Goal: Task Accomplishment & Management: Use online tool/utility

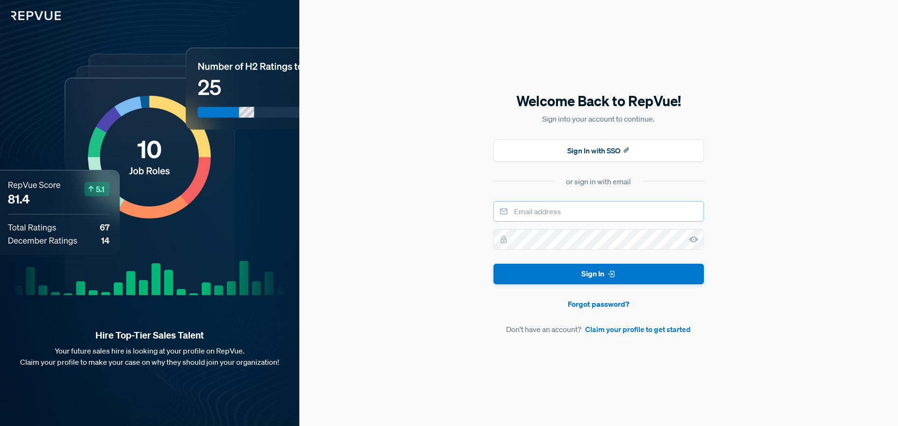
type input "Senior Corporate Recruiter"
click at [597, 213] on input "Senior Corporate Recruiter" at bounding box center [599, 211] width 211 height 21
click at [581, 211] on input "Senior Corporate Recruiter" at bounding box center [599, 211] width 211 height 21
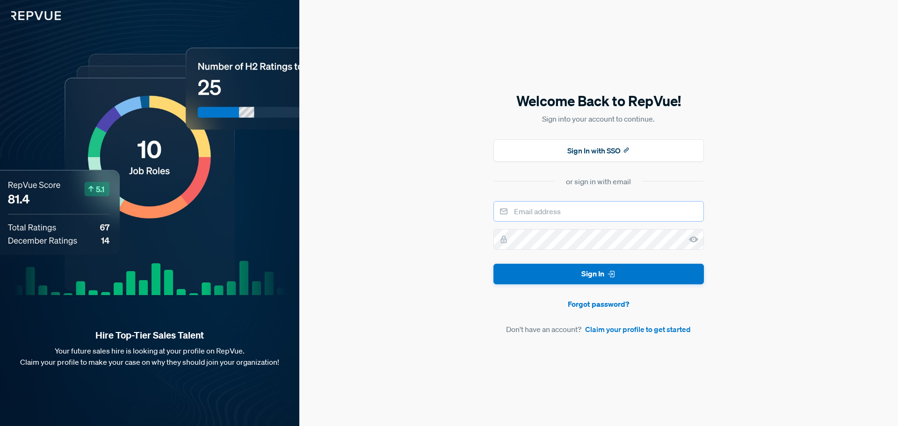
click at [588, 209] on input "email" at bounding box center [599, 211] width 211 height 21
type input "[EMAIL_ADDRESS][DOMAIN_NAME]"
click at [494, 264] on button "Sign In" at bounding box center [599, 274] width 211 height 21
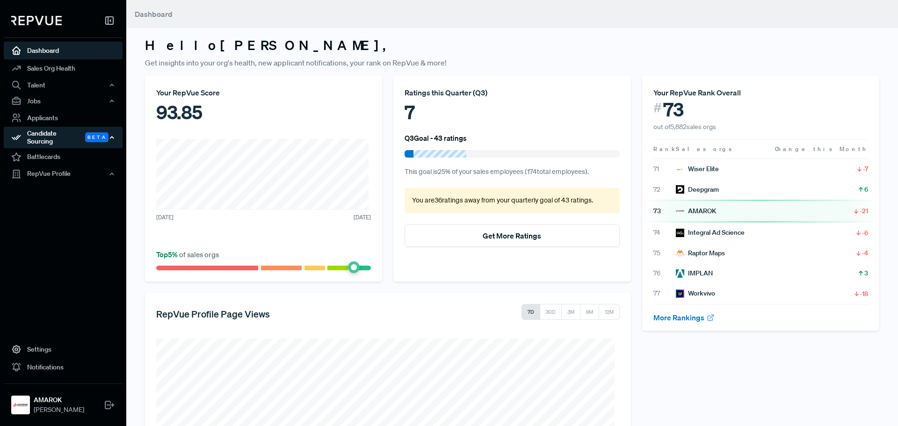
click at [50, 138] on div "Candidate Sourcing Beta" at bounding box center [63, 138] width 119 height 22
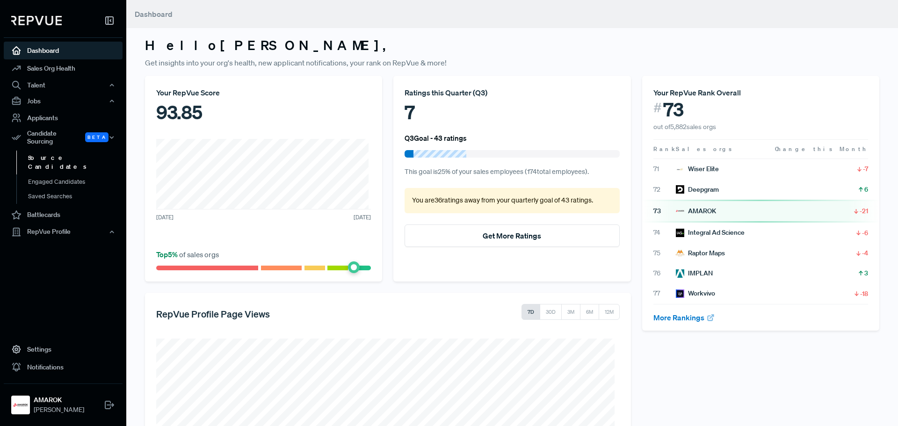
click at [55, 153] on link "Source Candidates" at bounding box center [75, 163] width 119 height 24
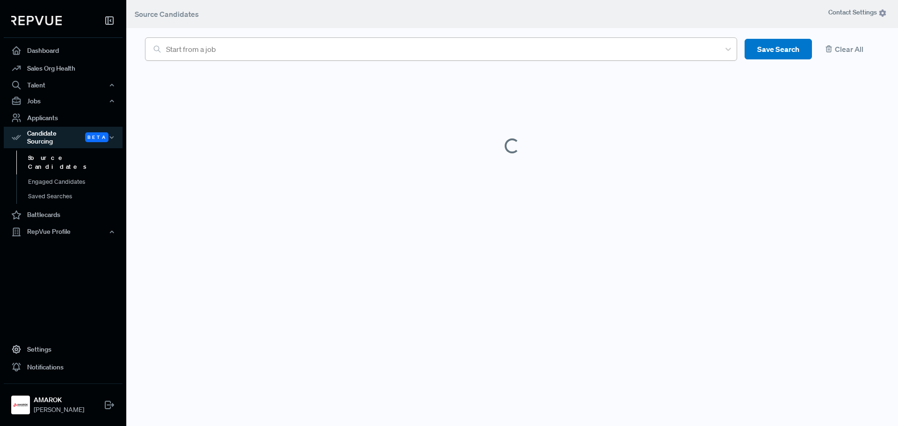
click at [277, 49] on div at bounding box center [440, 49] width 549 height 13
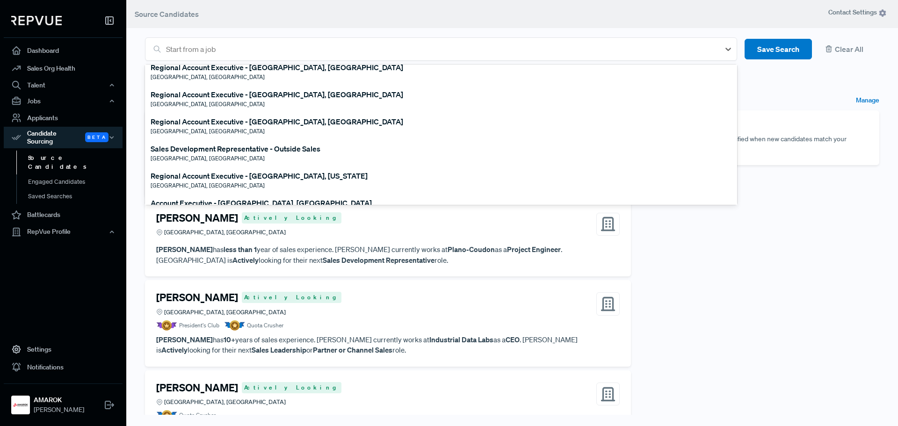
scroll to position [187, 0]
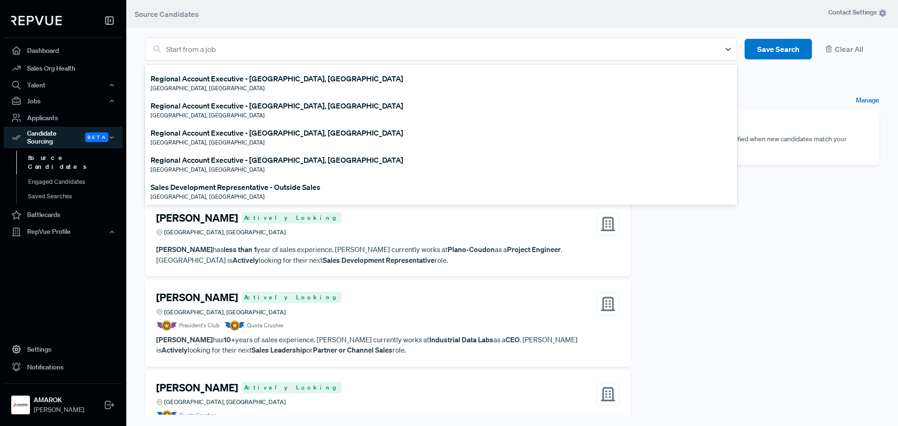
click at [273, 161] on div "Regional Account Executive - [GEOGRAPHIC_DATA], [GEOGRAPHIC_DATA]" at bounding box center [277, 159] width 253 height 11
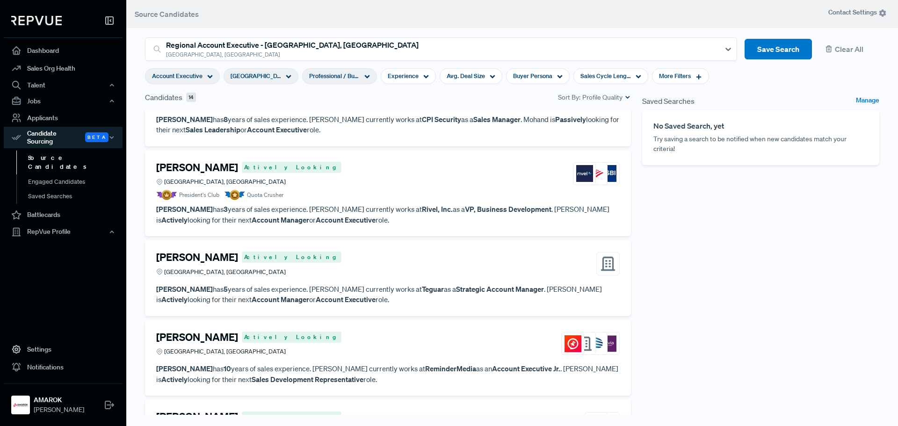
scroll to position [0, 0]
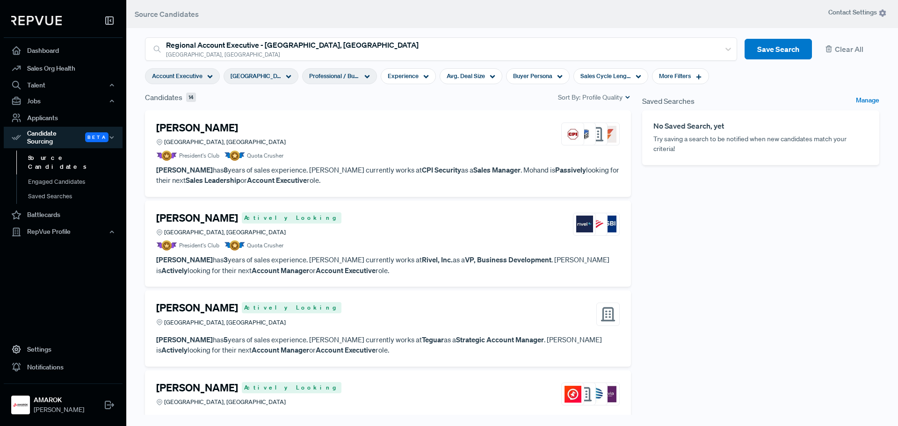
click at [210, 74] on icon at bounding box center [210, 77] width 6 height 6
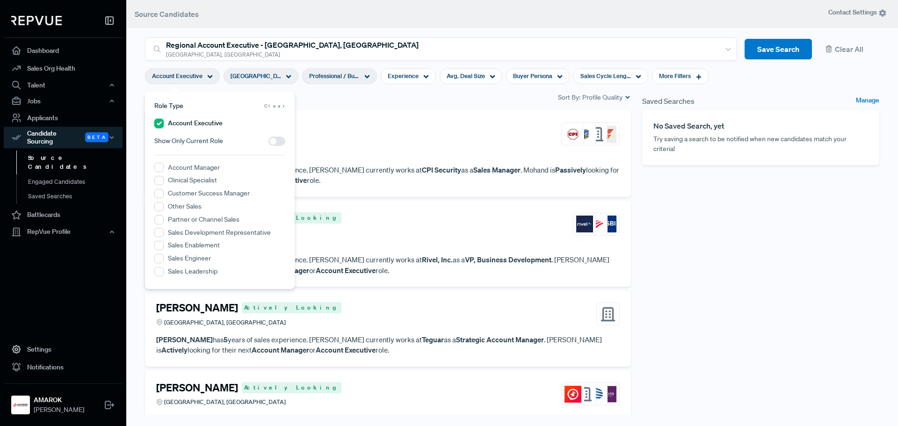
click at [160, 125] on Executive "Account Executive" at bounding box center [158, 123] width 9 height 9
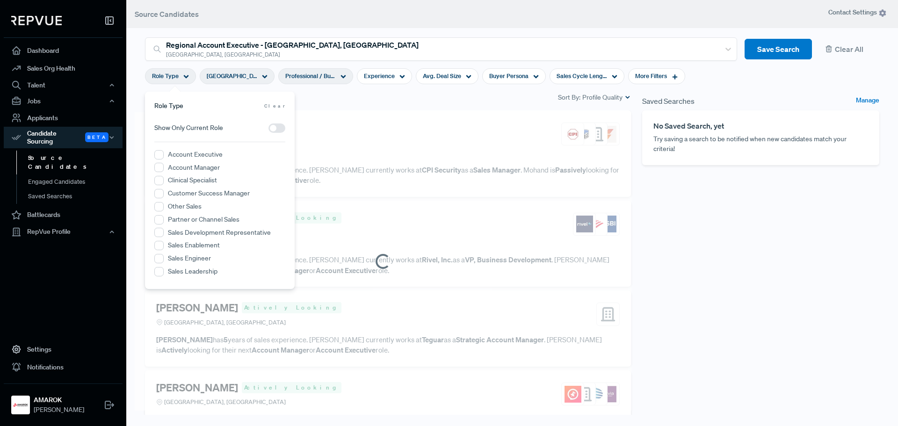
click at [740, 260] on div "Saved Searches Manage No Saved Search, yet Try saving a search to be notified w…" at bounding box center [761, 262] width 248 height 341
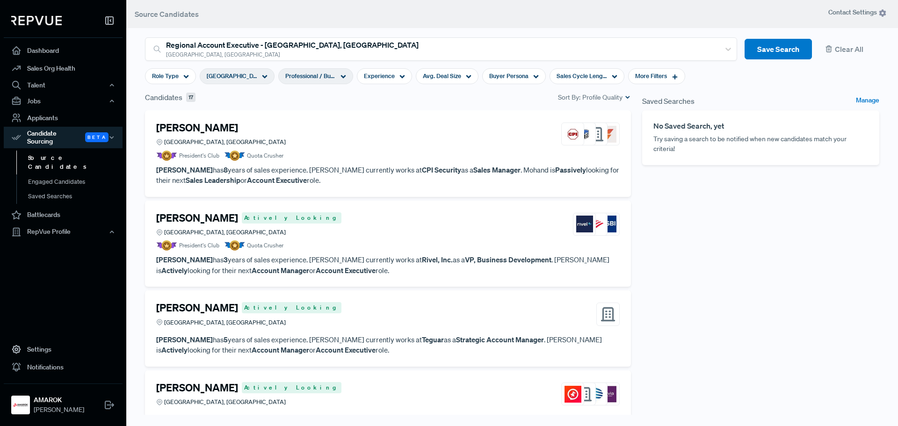
click at [305, 75] on span "Professional / Business Services" at bounding box center [310, 76] width 51 height 9
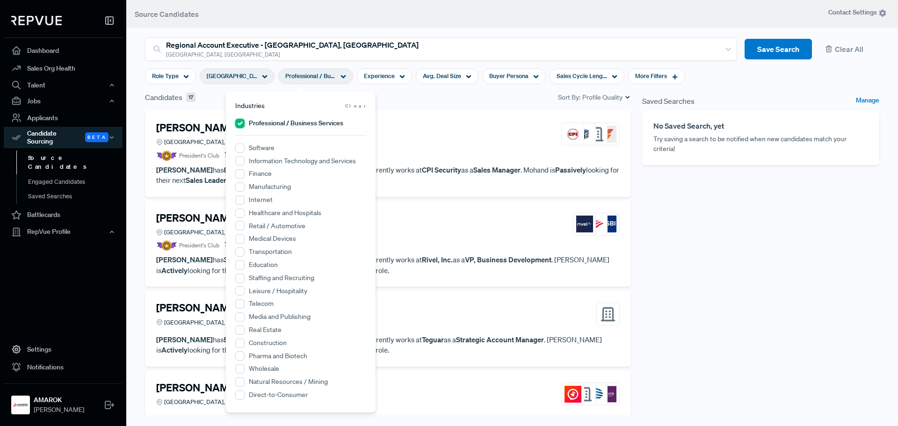
click at [240, 124] on Services "Professional / Business Services" at bounding box center [239, 123] width 9 height 9
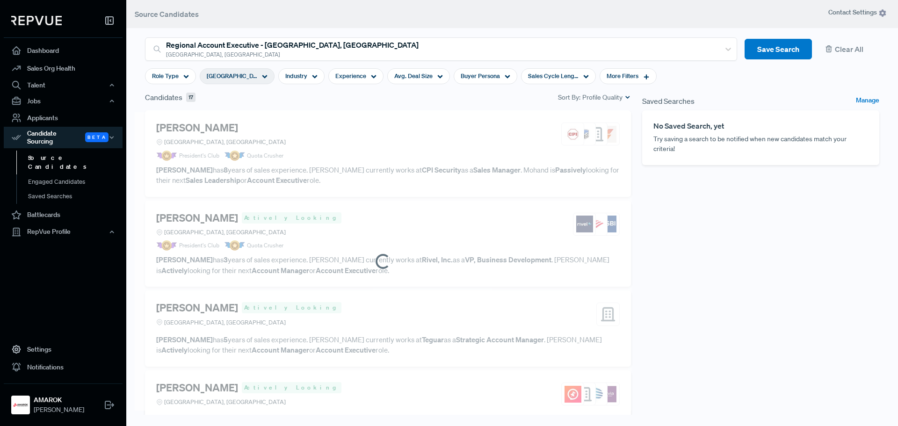
click at [721, 315] on div "Saved Searches Manage No Saved Search, yet Try saving a search to be notified w…" at bounding box center [761, 262] width 248 height 341
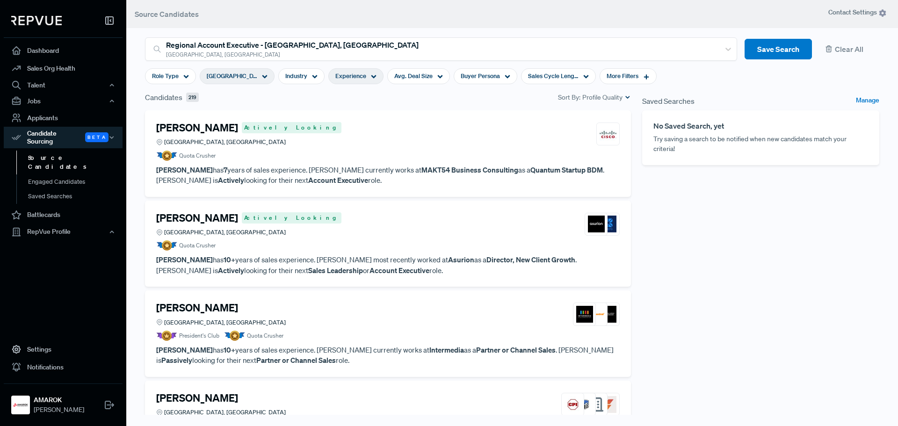
click at [347, 77] on span "Experience" at bounding box center [350, 76] width 31 height 9
click at [733, 291] on div "Saved Searches Manage No Saved Search, yet Try saving a search to be notified w…" at bounding box center [761, 262] width 248 height 341
click at [625, 77] on div "More Filters" at bounding box center [628, 76] width 57 height 16
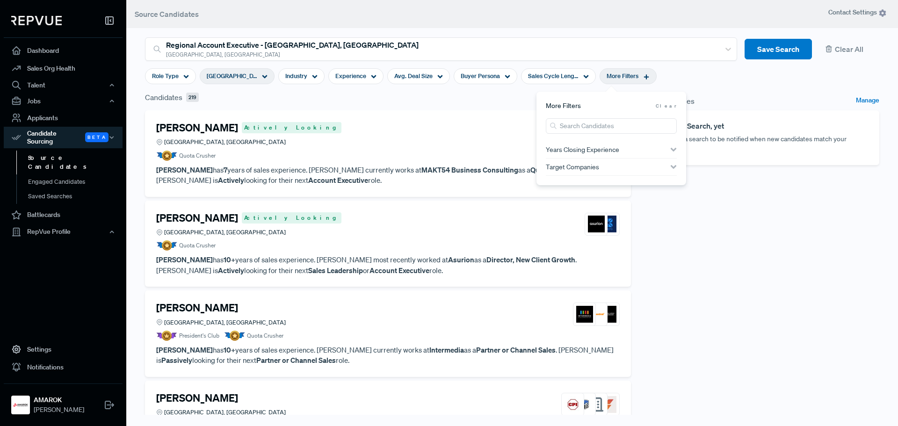
click at [592, 163] on span "Target Companies" at bounding box center [572, 166] width 53 height 7
click at [595, 182] on input "search" at bounding box center [611, 182] width 131 height 15
type input "cintas"
click at [553, 202] on input "Cintas" at bounding box center [550, 202] width 9 height 9
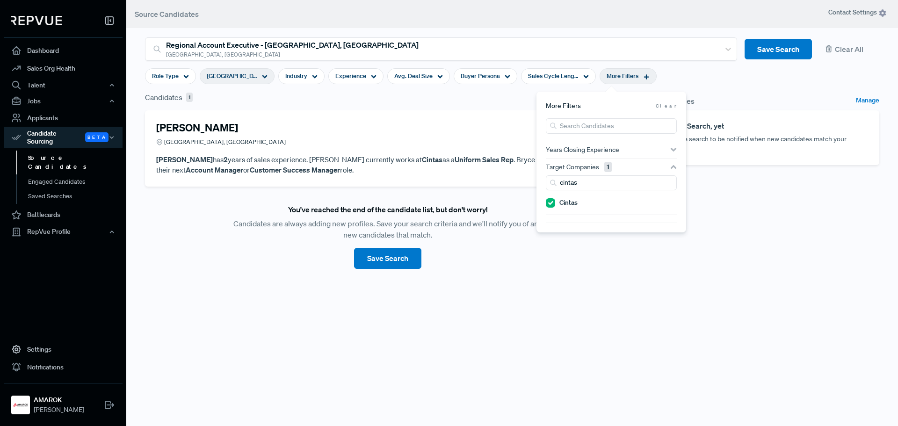
click at [348, 167] on p "[PERSON_NAME] has 2 years of sales experience. [PERSON_NAME] currently works at…" at bounding box center [388, 164] width 464 height 21
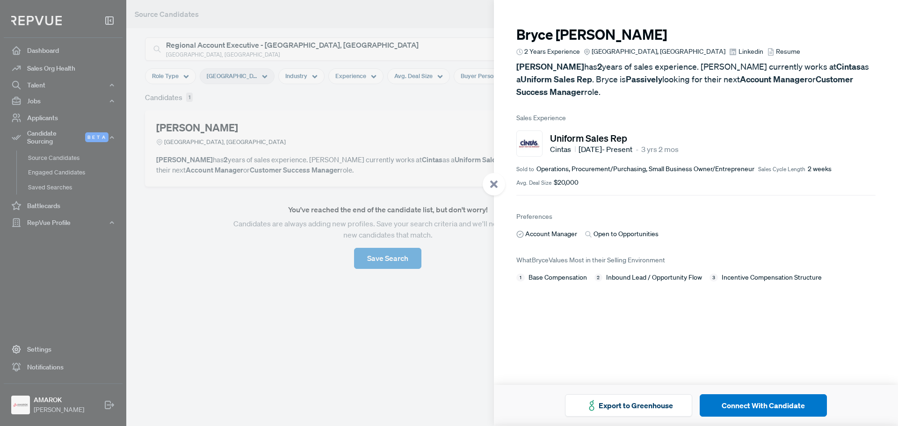
click at [567, 167] on span "Operations, Procurement/Purchasing, Small Business Owner/Entrepreneur" at bounding box center [646, 169] width 218 height 10
click at [564, 183] on span "$20,000" at bounding box center [566, 183] width 25 height 10
click at [556, 229] on span "Account Manager" at bounding box center [551, 234] width 52 height 10
click at [557, 276] on span "Base Compensation" at bounding box center [558, 278] width 58 height 10
click at [657, 286] on article "[PERSON_NAME] 2 Years Experience [GEOGRAPHIC_DATA], [GEOGRAPHIC_DATA] Linkedin …" at bounding box center [696, 149] width 404 height 298
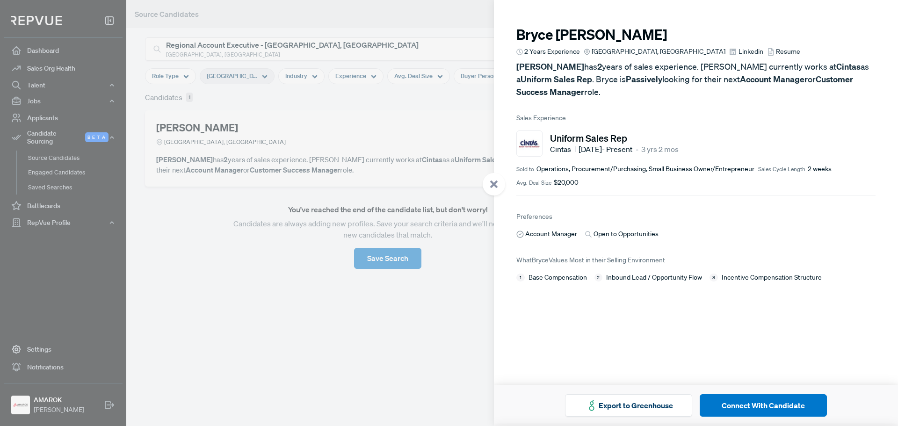
click at [741, 280] on span "Incentive Compensation Structure" at bounding box center [772, 278] width 100 height 10
drag, startPoint x: 701, startPoint y: 71, endPoint x: 826, endPoint y: 93, distance: 126.4
click at [826, 93] on p "[PERSON_NAME] has 2 years of sales experience. [PERSON_NAME] currently works at…" at bounding box center [695, 79] width 359 height 38
click at [601, 100] on article "[PERSON_NAME] 2 Years Experience [GEOGRAPHIC_DATA], [GEOGRAPHIC_DATA] Linkedin …" at bounding box center [696, 149] width 404 height 298
drag, startPoint x: 538, startPoint y: 169, endPoint x: 852, endPoint y: 174, distance: 313.9
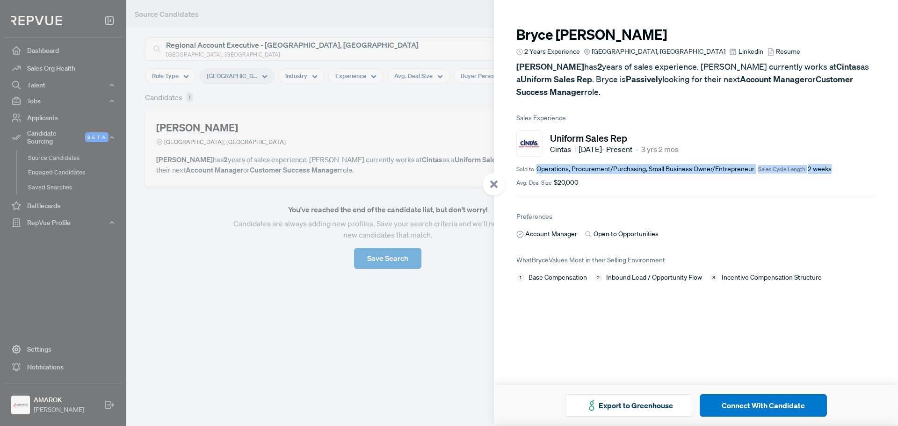
click at [852, 174] on div "Sold to Operations, Procurement/Purchasing, Small Business Owner/Entrepreneur S…" at bounding box center [695, 175] width 359 height 23
click at [756, 132] on div "Uniform Sales Rep Cintas [DATE] - Present • 3 yrs 2 mos" at bounding box center [695, 144] width 359 height 26
click at [739, 53] on span "Linkedin" at bounding box center [751, 52] width 25 height 10
click at [414, 340] on div at bounding box center [449, 213] width 898 height 426
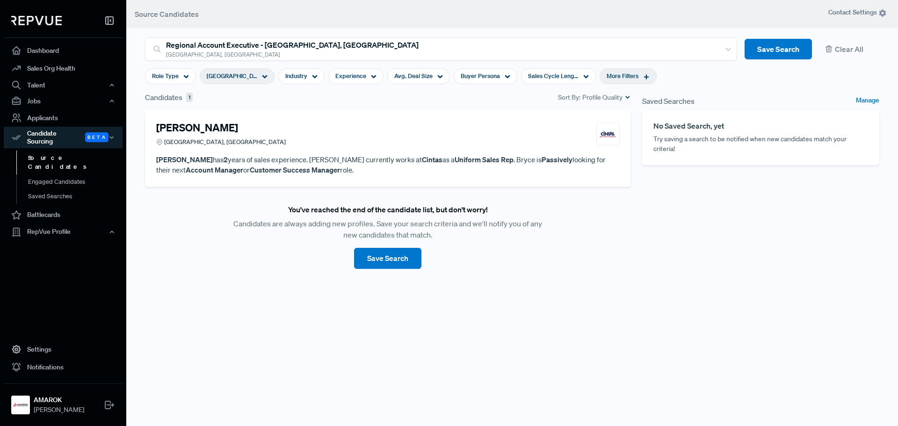
click at [627, 82] on div "More Filters" at bounding box center [628, 76] width 57 height 16
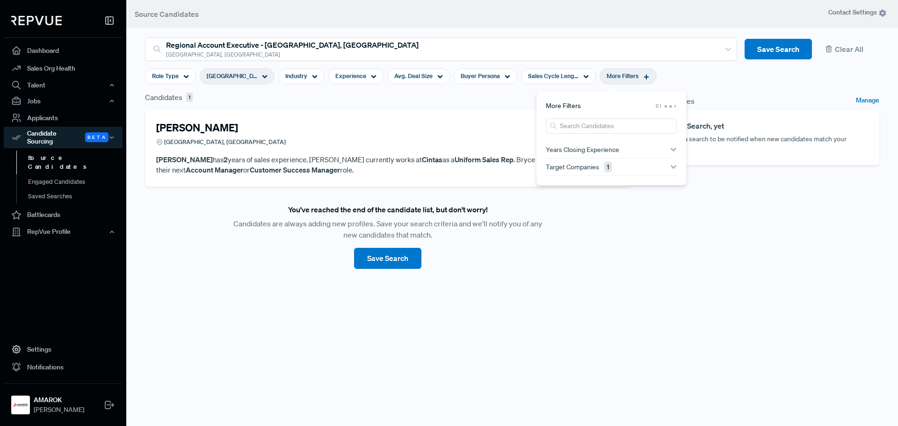
click at [610, 170] on span "1" at bounding box center [607, 167] width 7 height 10
click at [549, 206] on input "Cintas" at bounding box center [550, 202] width 9 height 9
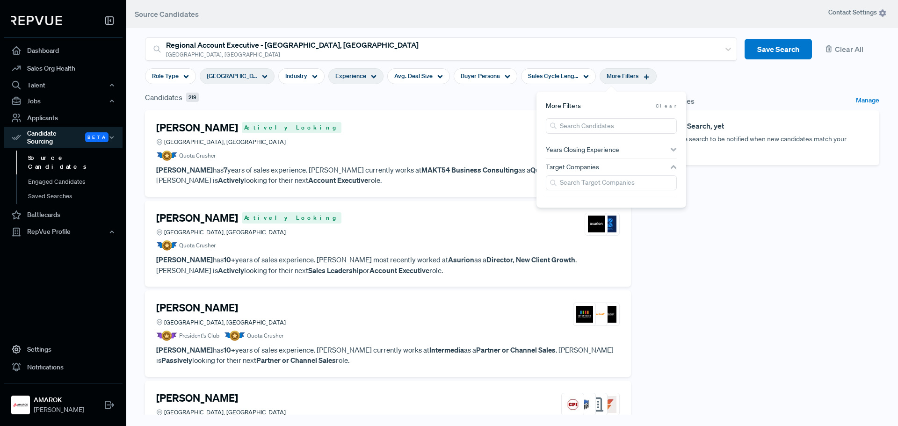
click at [348, 76] on span "Experience" at bounding box center [350, 76] width 31 height 9
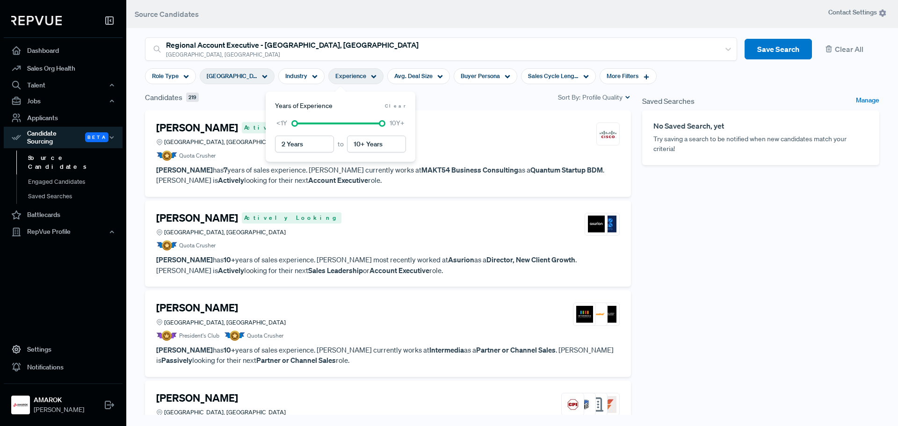
click at [307, 126] on div at bounding box center [338, 123] width 87 height 7
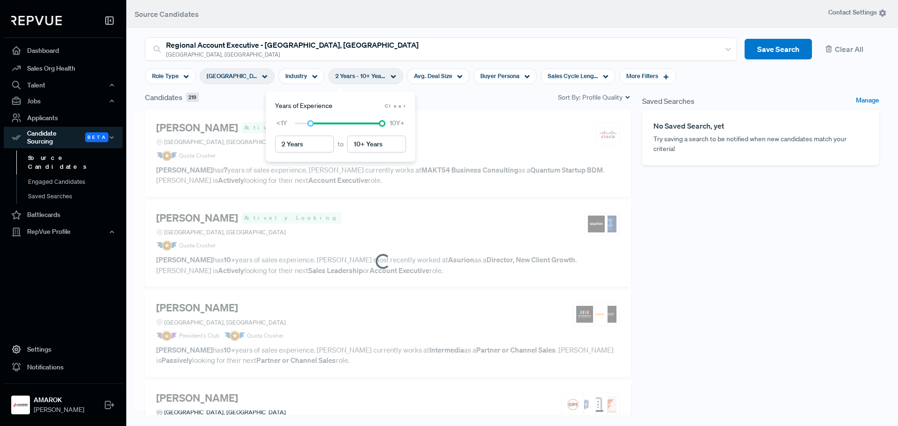
type input "3 Years"
click at [315, 125] on div at bounding box center [338, 123] width 87 height 7
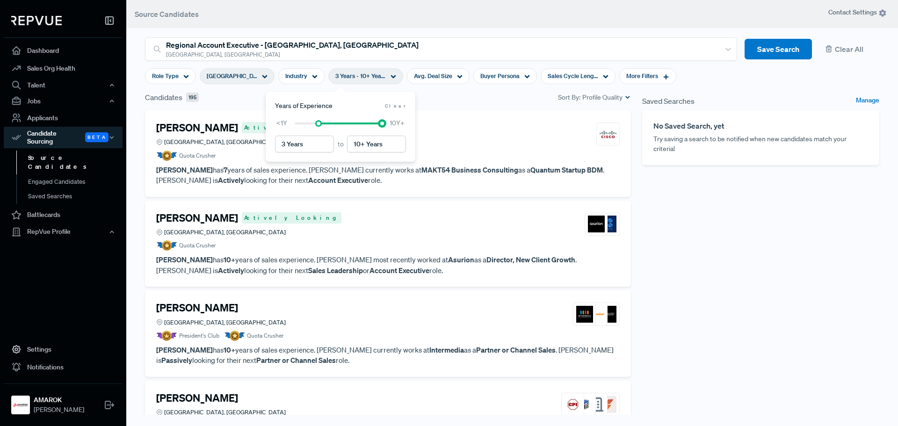
drag, startPoint x: 383, startPoint y: 124, endPoint x: 386, endPoint y: 128, distance: 5.3
click at [386, 128] on div "<1Y 10Y+" at bounding box center [340, 123] width 131 height 10
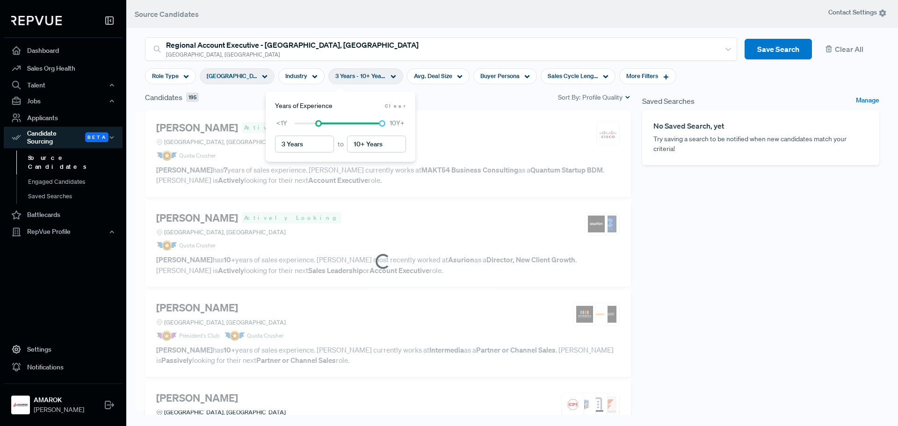
type input "10 Years"
drag, startPoint x: 385, startPoint y: 123, endPoint x: 380, endPoint y: 124, distance: 4.9
click at [380, 124] on div at bounding box center [338, 123] width 87 height 7
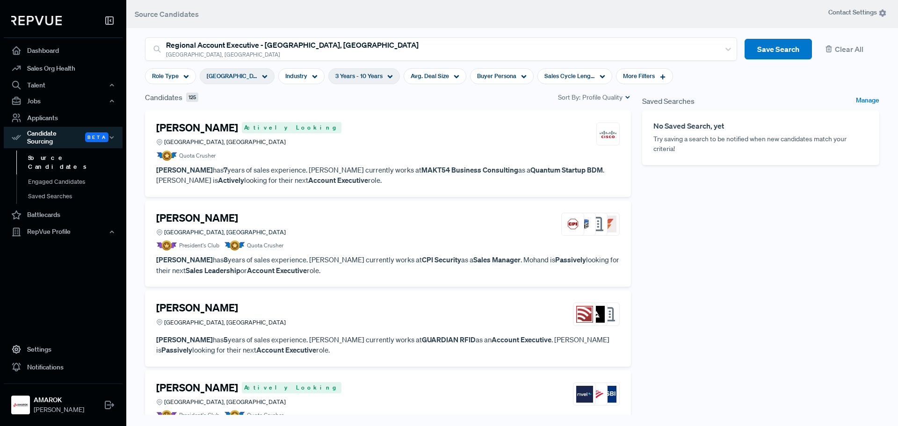
click at [510, 100] on div "Candidates 125 Sort By: Profile Quality" at bounding box center [388, 97] width 486 height 11
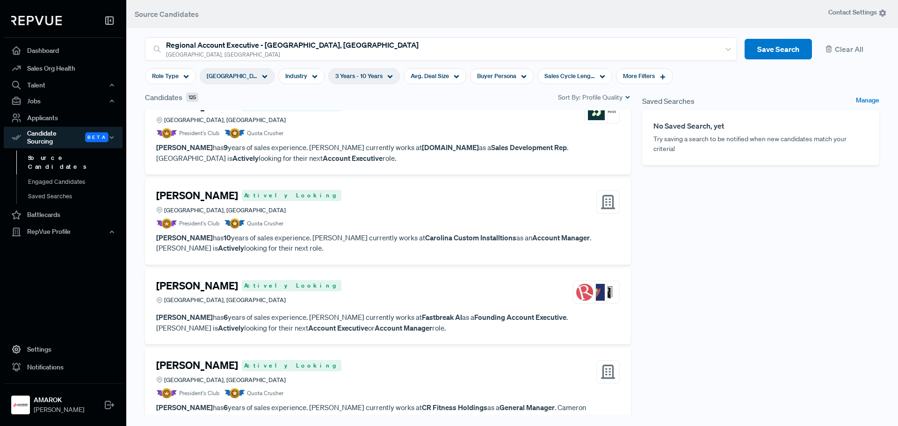
scroll to position [936, 0]
